Goal: Information Seeking & Learning: Learn about a topic

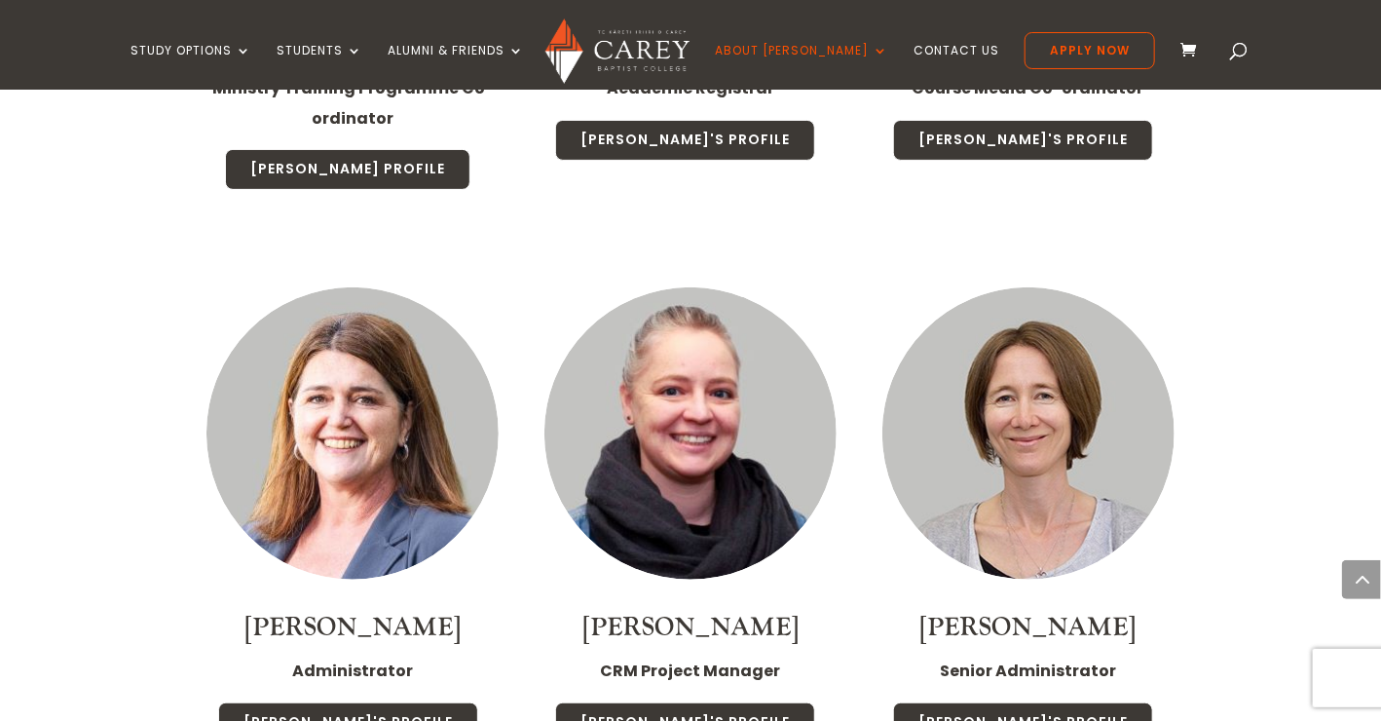
scroll to position [6751, 0]
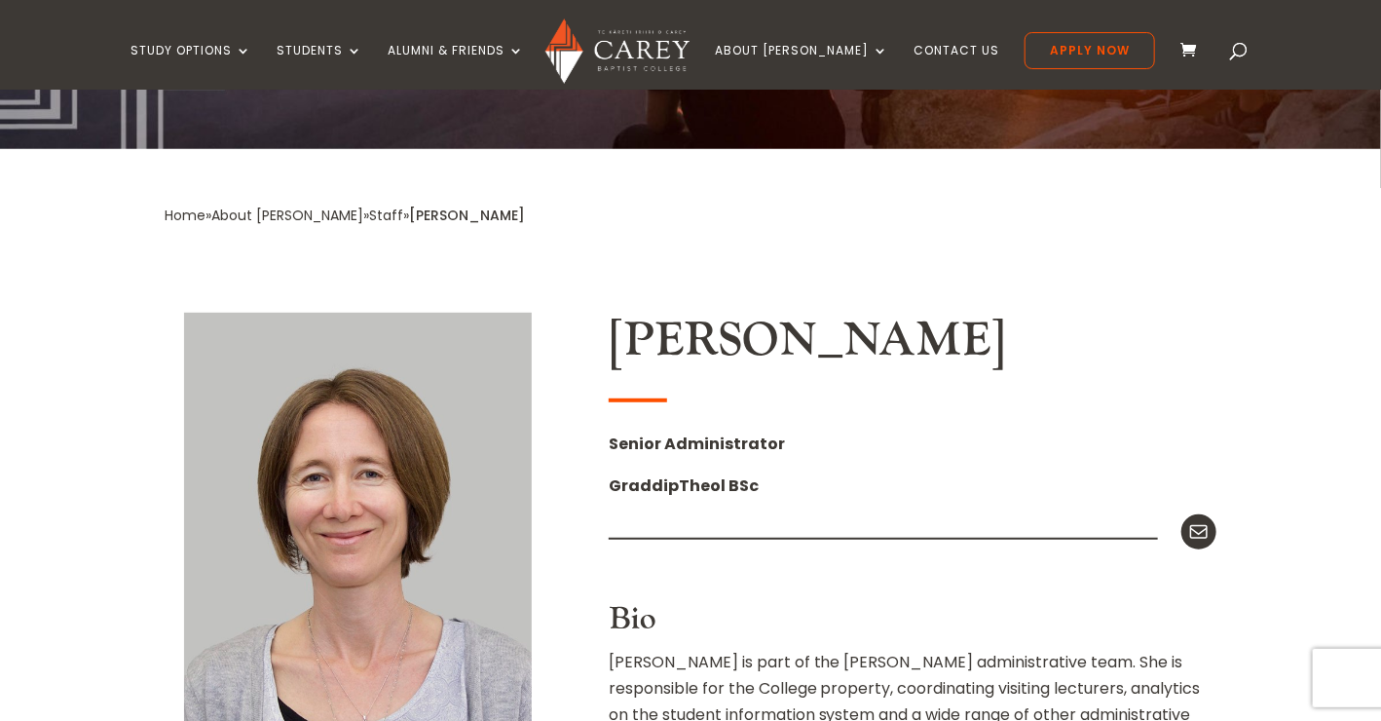
scroll to position [259, 0]
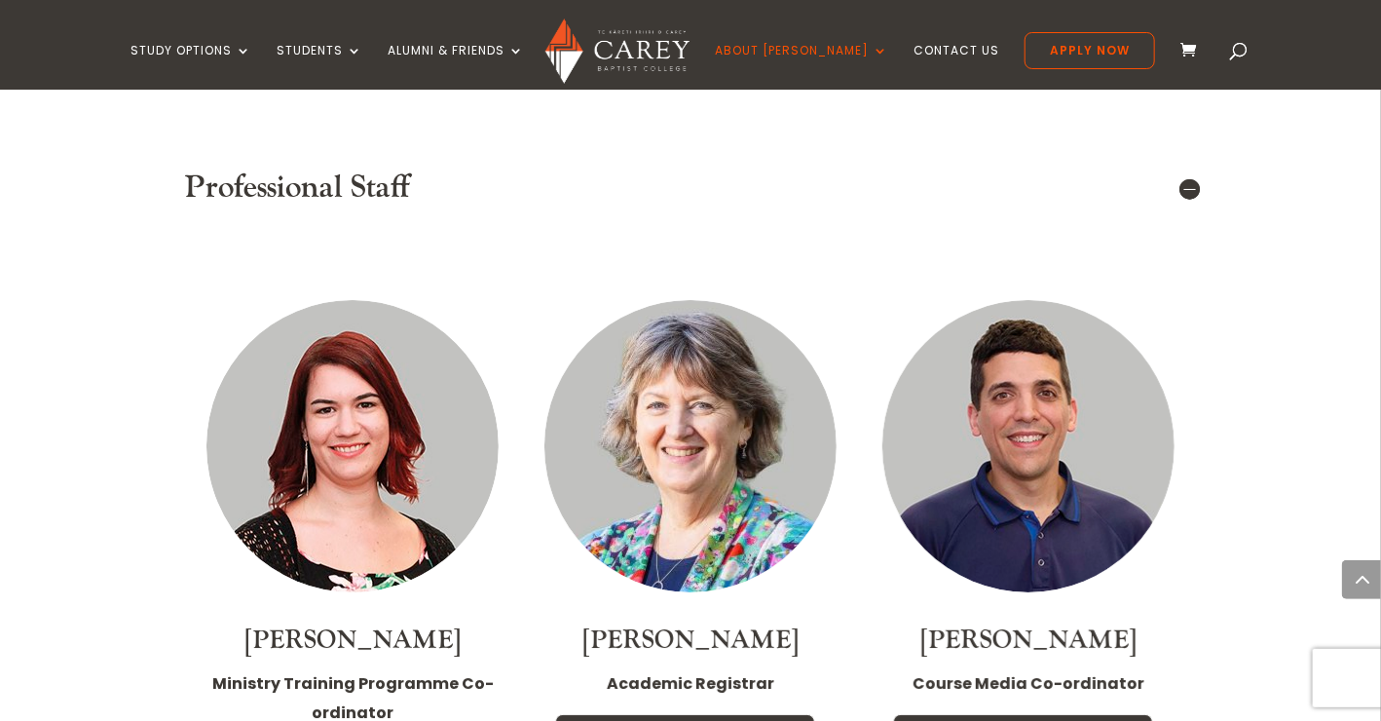
scroll to position [6751, 0]
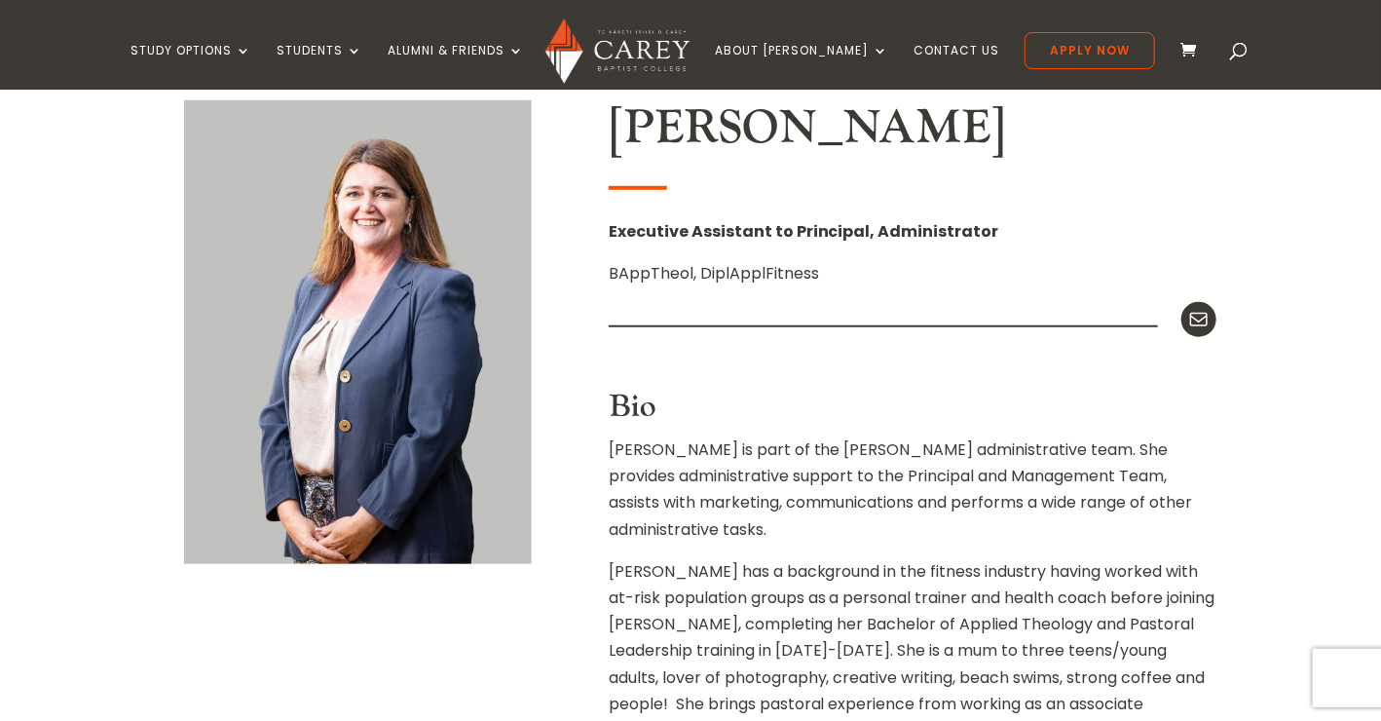
scroll to position [259, 0]
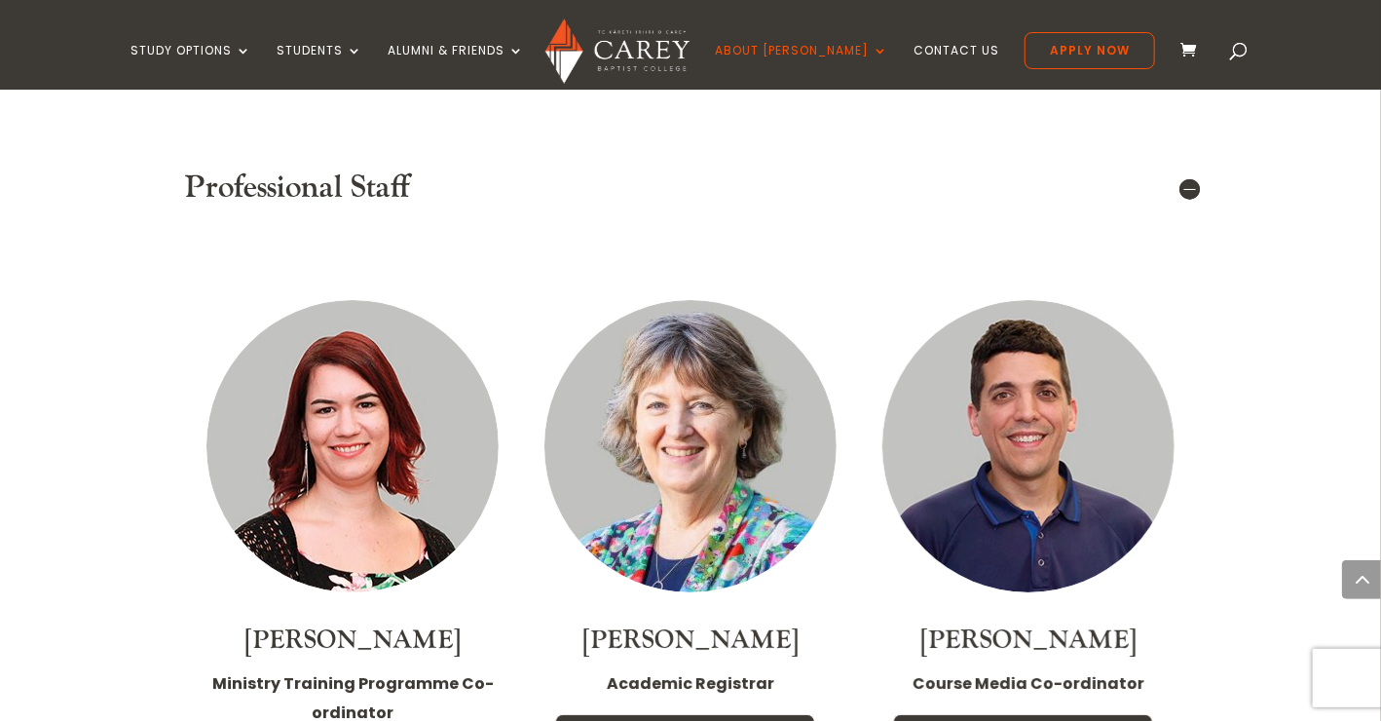
scroll to position [6751, 0]
